Goal: Information Seeking & Learning: Learn about a topic

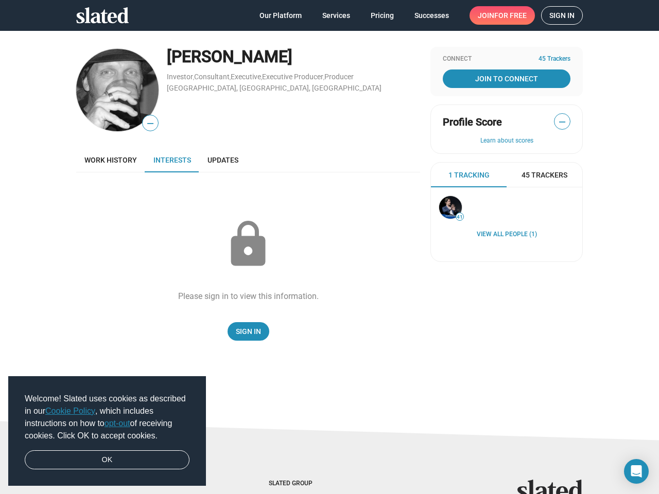
click at [107, 431] on span "Welcome! Slated uses cookies as described in our Cookie Policy , which includes…" at bounding box center [107, 417] width 165 height 49
click at [113, 90] on img at bounding box center [117, 90] width 82 height 82
click at [146, 123] on span "—" at bounding box center [150, 123] width 15 height 13
click at [558, 121] on span "—" at bounding box center [561, 121] width 15 height 13
click at [502, 141] on button "Learn about scores" at bounding box center [507, 141] width 128 height 8
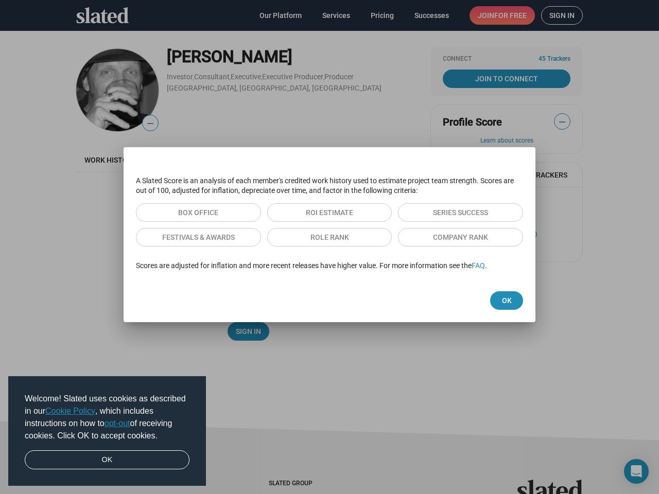
click at [464, 175] on div "A Slated Score is an analysis of each member's credited work history used to es…" at bounding box center [330, 223] width 412 height 111
click at [540, 175] on div at bounding box center [329, 247] width 659 height 494
